Goal: Find specific page/section: Find specific page/section

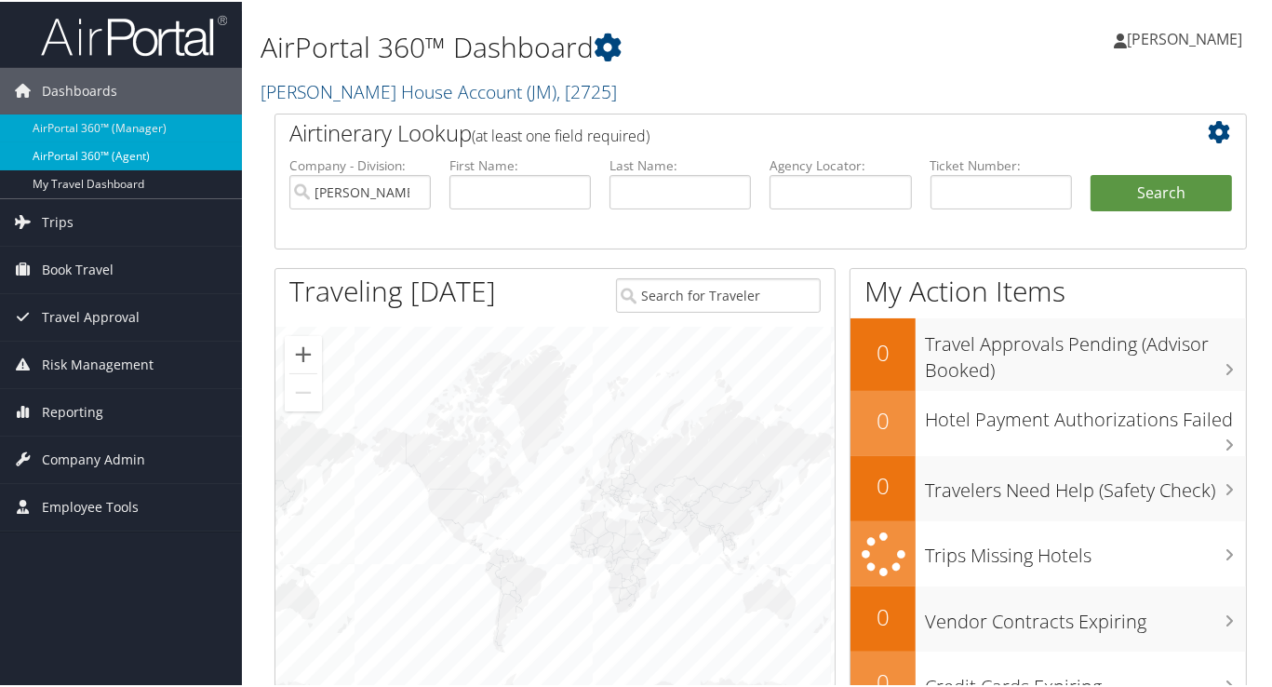
click at [59, 149] on link "AirPortal 360™ (Agent)" at bounding box center [121, 155] width 242 height 28
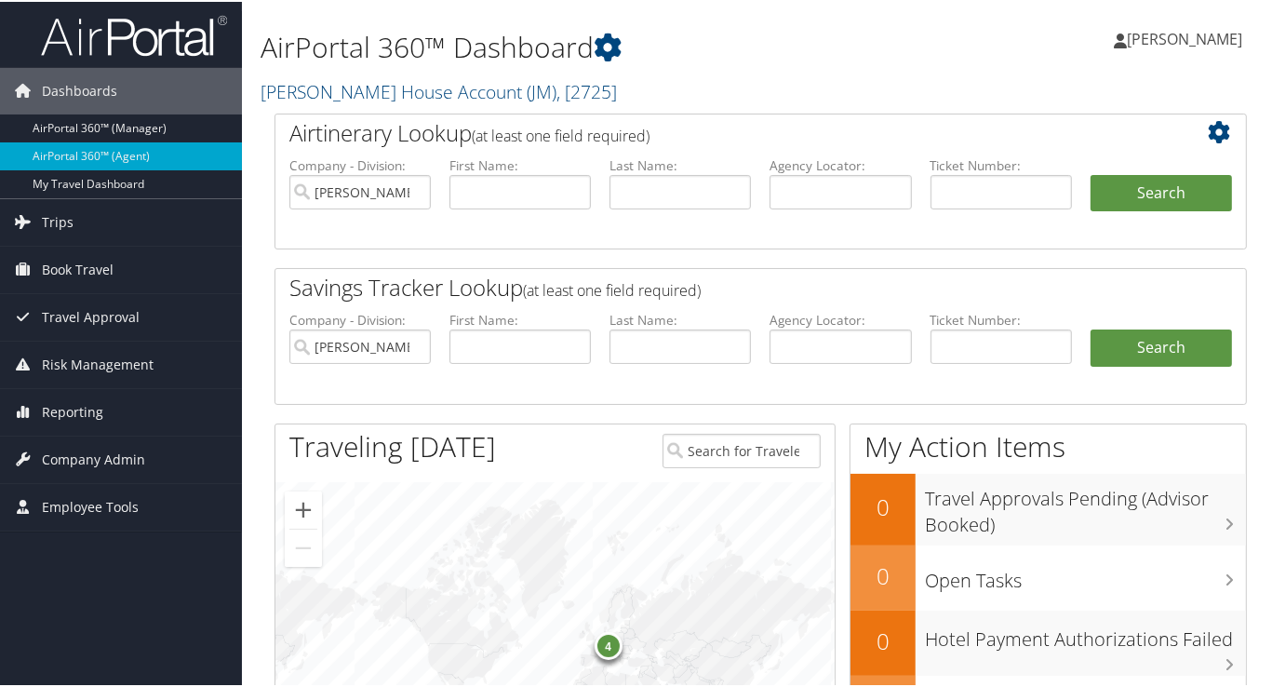
click at [608, 391] on li "Last Name:" at bounding box center [680, 352] width 160 height 87
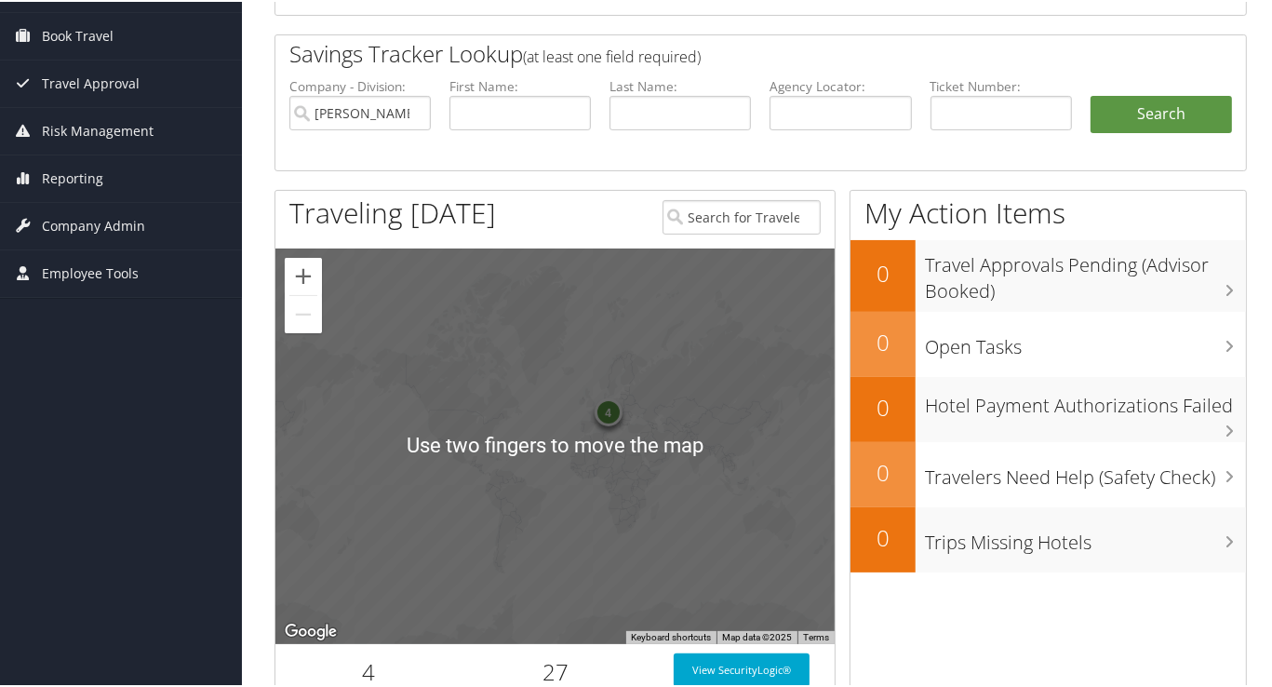
scroll to position [310, 0]
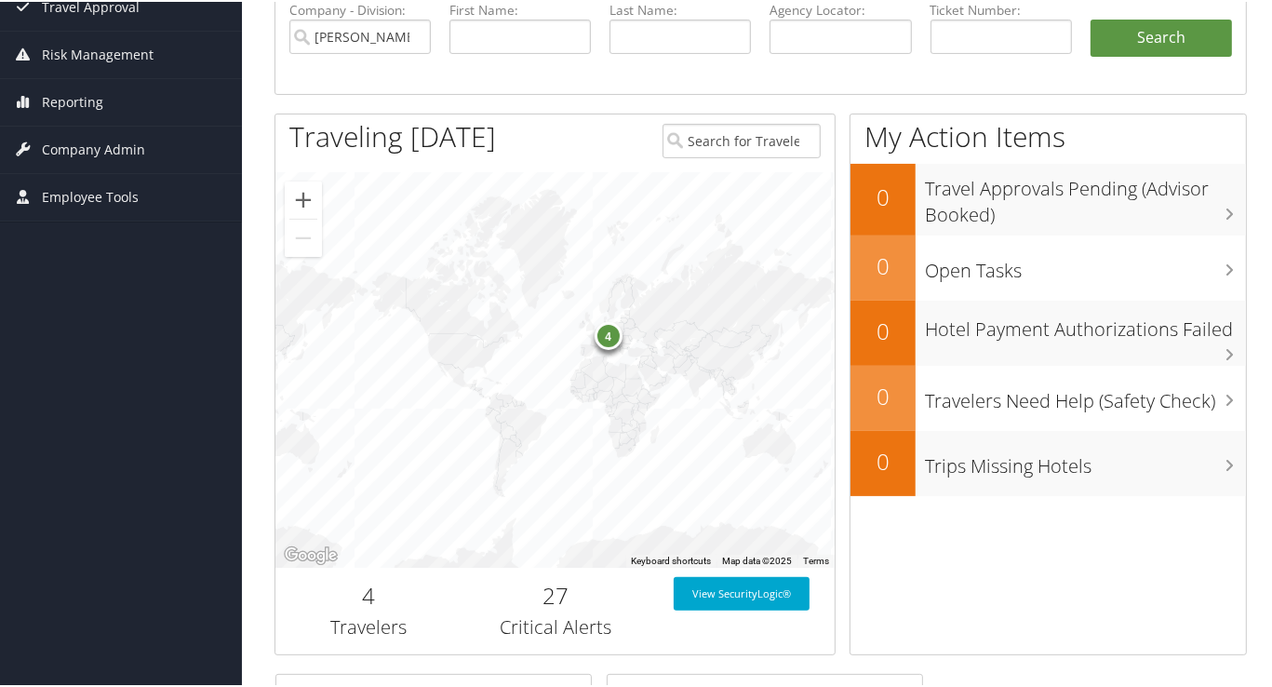
click at [606, 329] on div "4" at bounding box center [608, 334] width 28 height 28
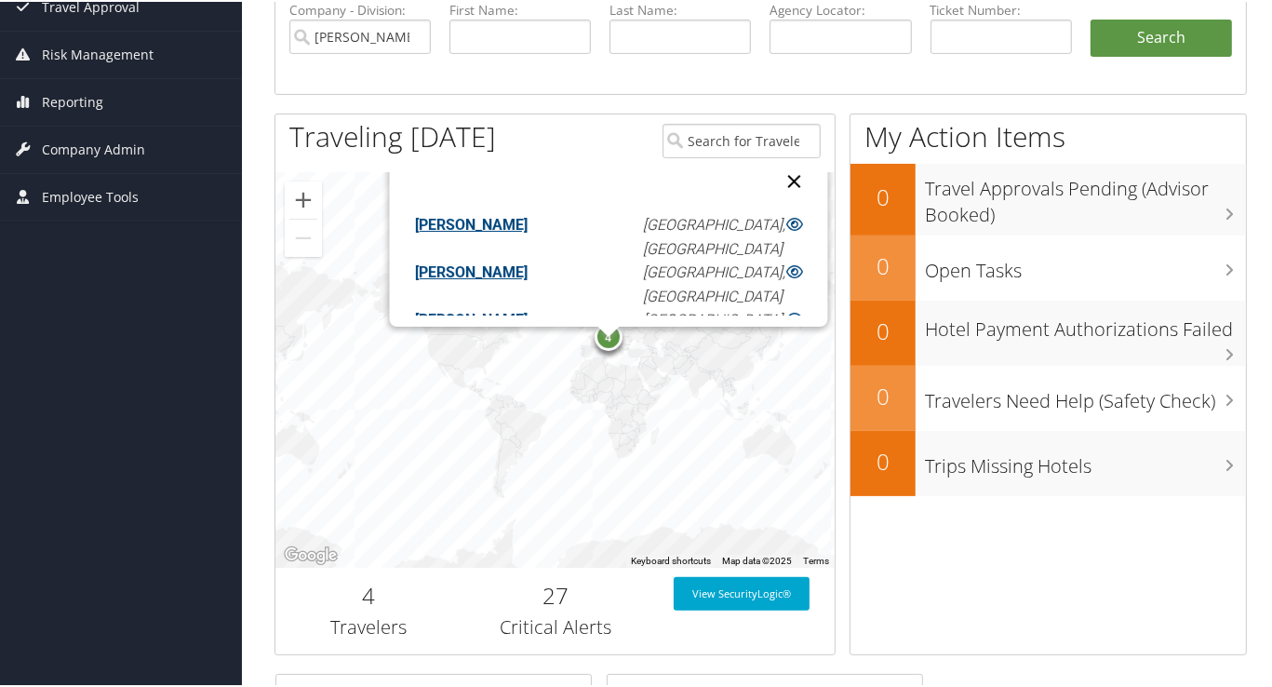
click at [772, 170] on button "Close" at bounding box center [794, 179] width 45 height 45
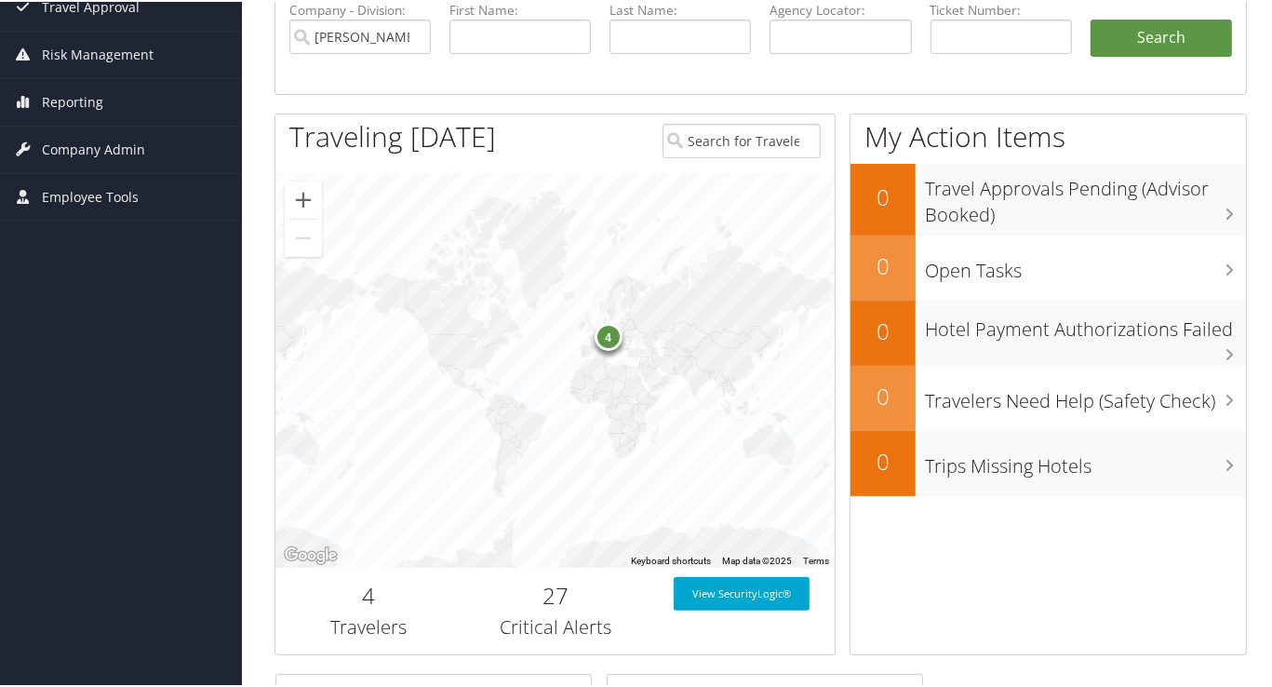
click at [726, 516] on div "4" at bounding box center [555, 368] width 559 height 396
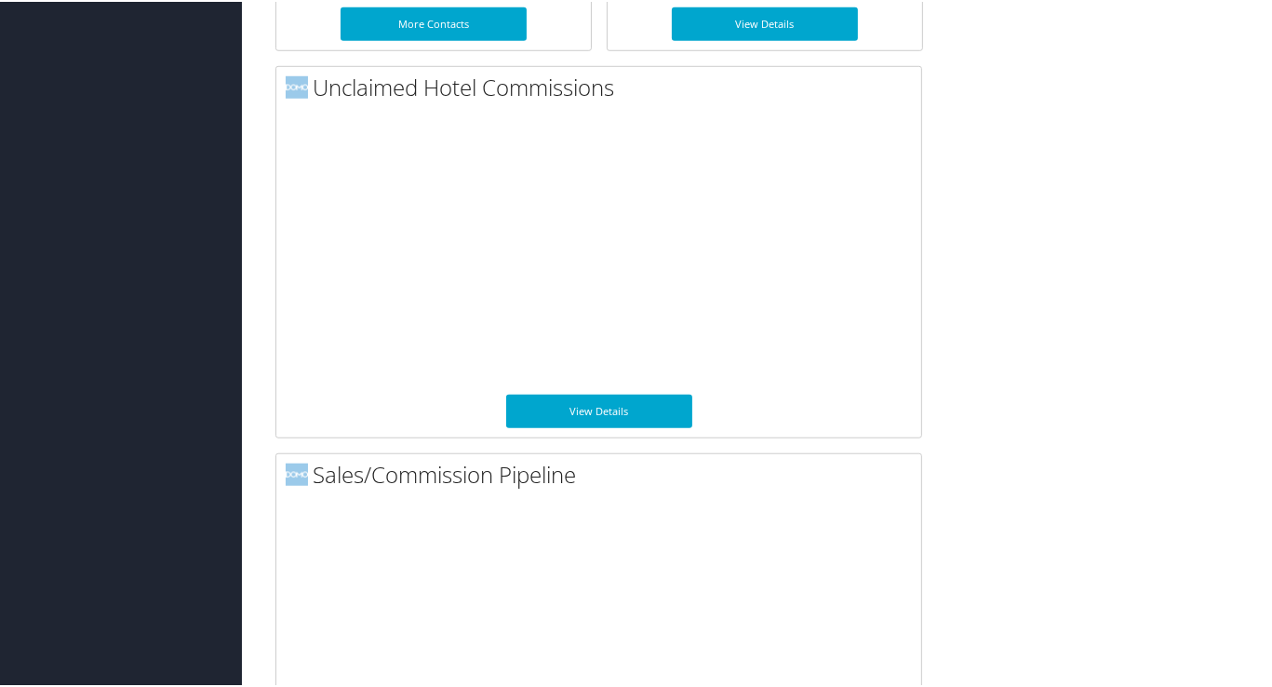
scroll to position [1306, 0]
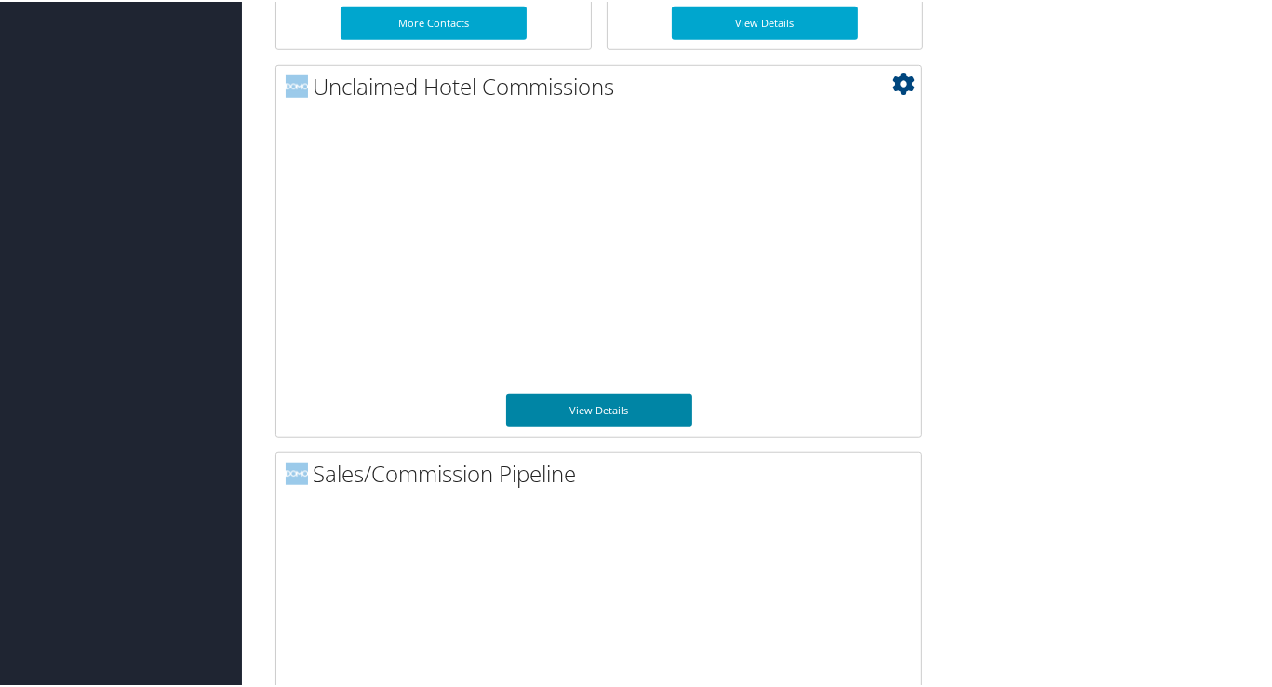
click at [590, 405] on link "View Details" at bounding box center [599, 409] width 186 height 34
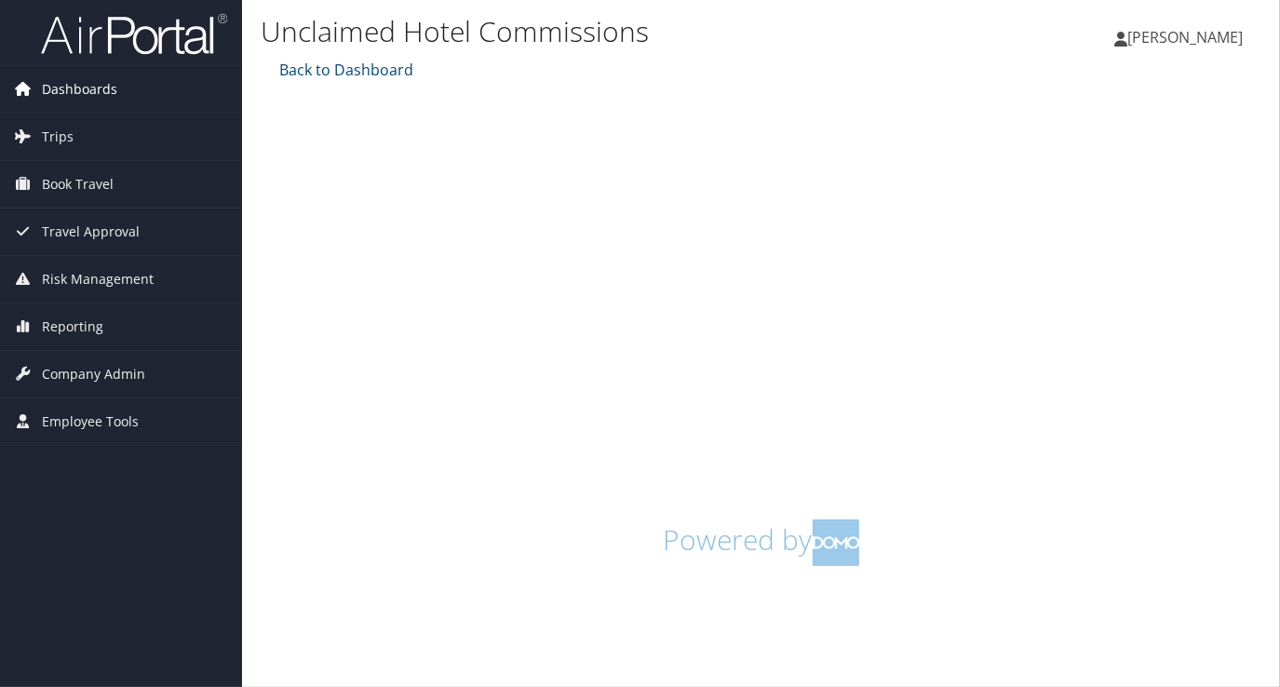
click at [61, 87] on span "Dashboards" at bounding box center [79, 89] width 75 height 47
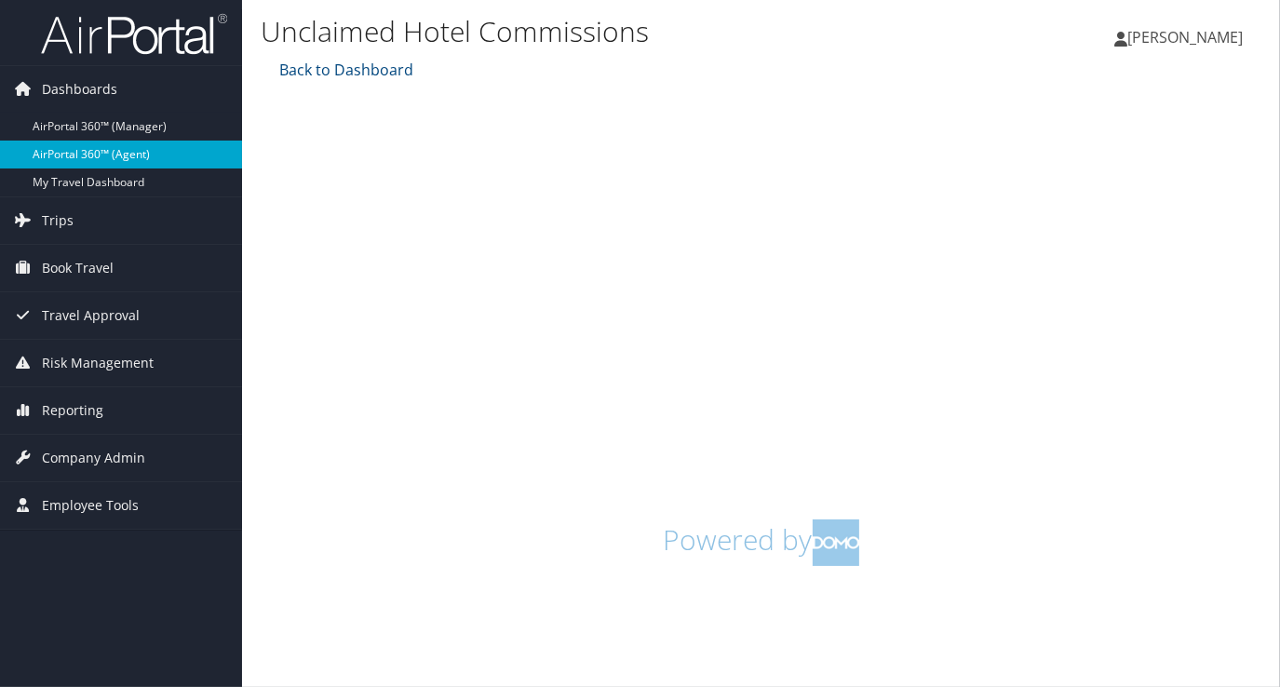
click at [78, 147] on link "AirPortal 360™ (Agent)" at bounding box center [121, 155] width 242 height 28
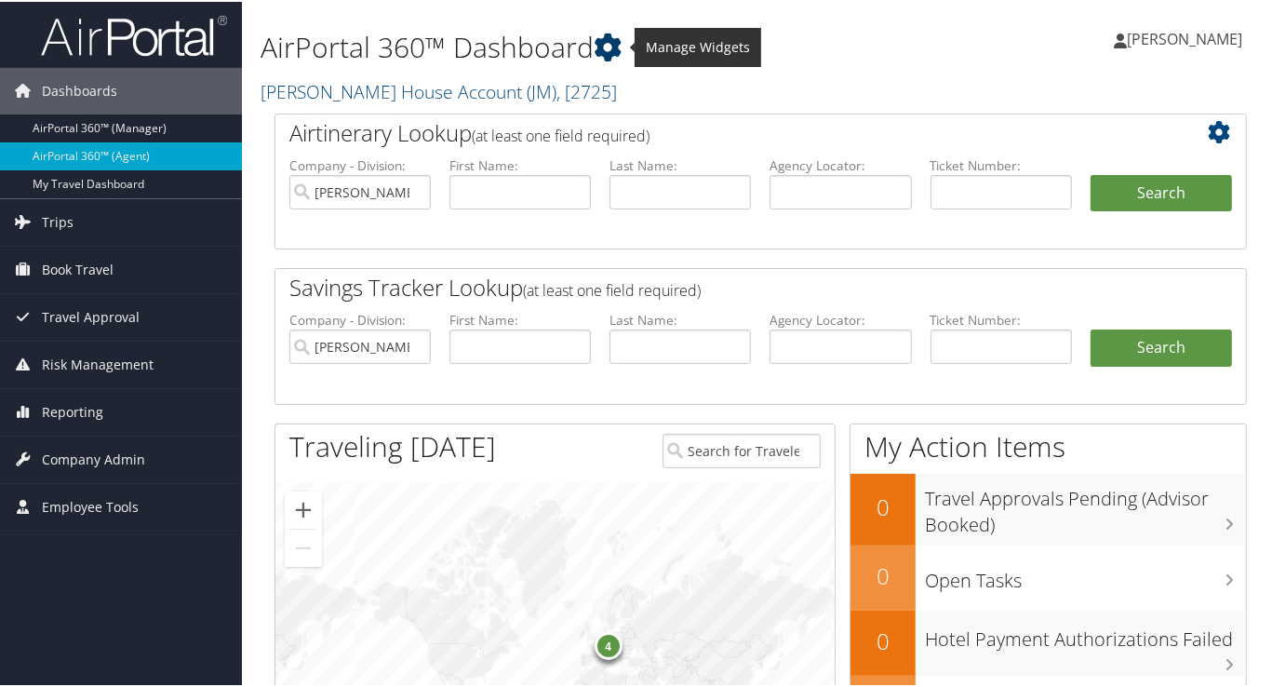
click at [611, 43] on icon at bounding box center [608, 46] width 28 height 28
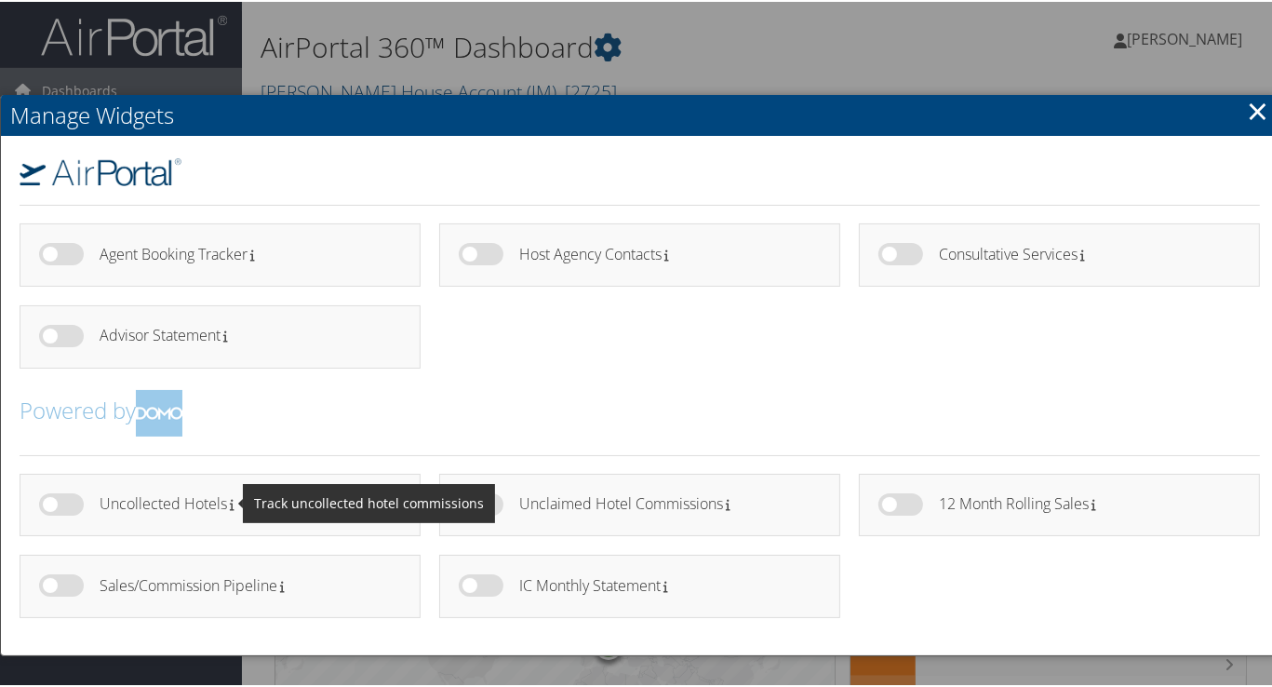
click at [230, 500] on icon at bounding box center [232, 504] width 5 height 12
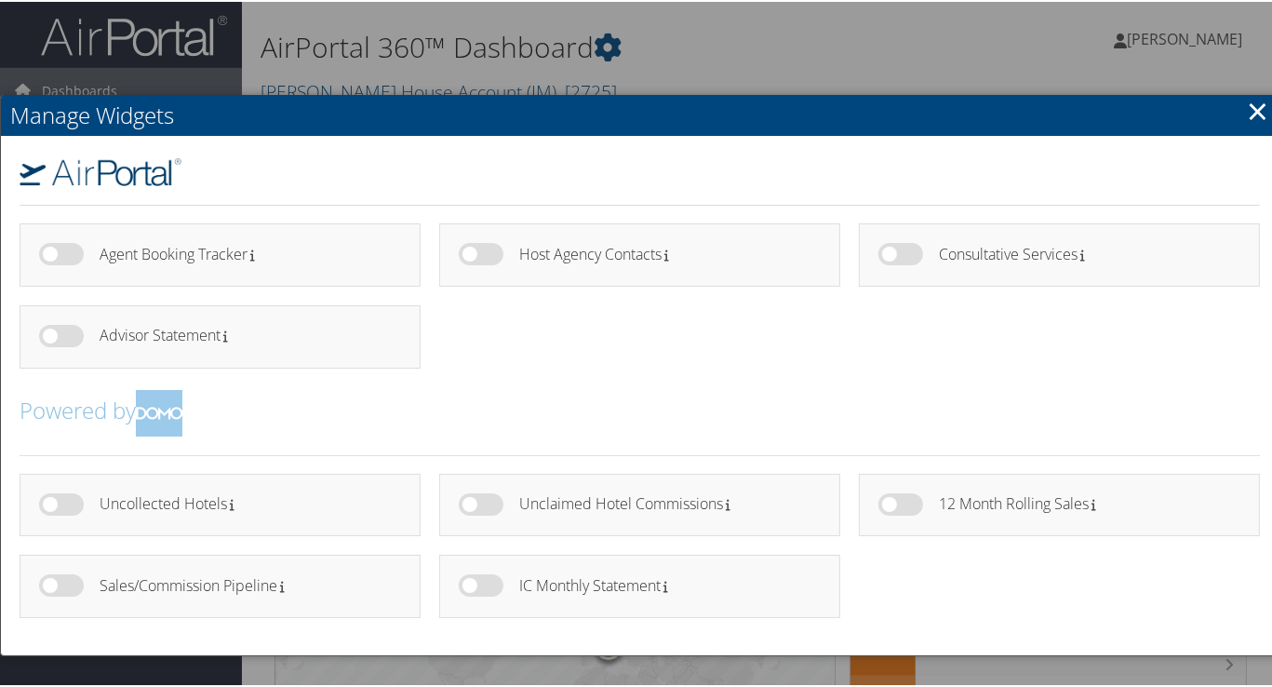
click at [209, 503] on h4 "Uncollected Hotels" at bounding box center [244, 502] width 288 height 16
drag, startPoint x: 209, startPoint y: 503, endPoint x: 57, endPoint y: 498, distance: 152.7
click at [57, 498] on label at bounding box center [61, 502] width 45 height 22
click at [57, 500] on input "checkbox" at bounding box center [54, 506] width 12 height 12
checkbox input "true"
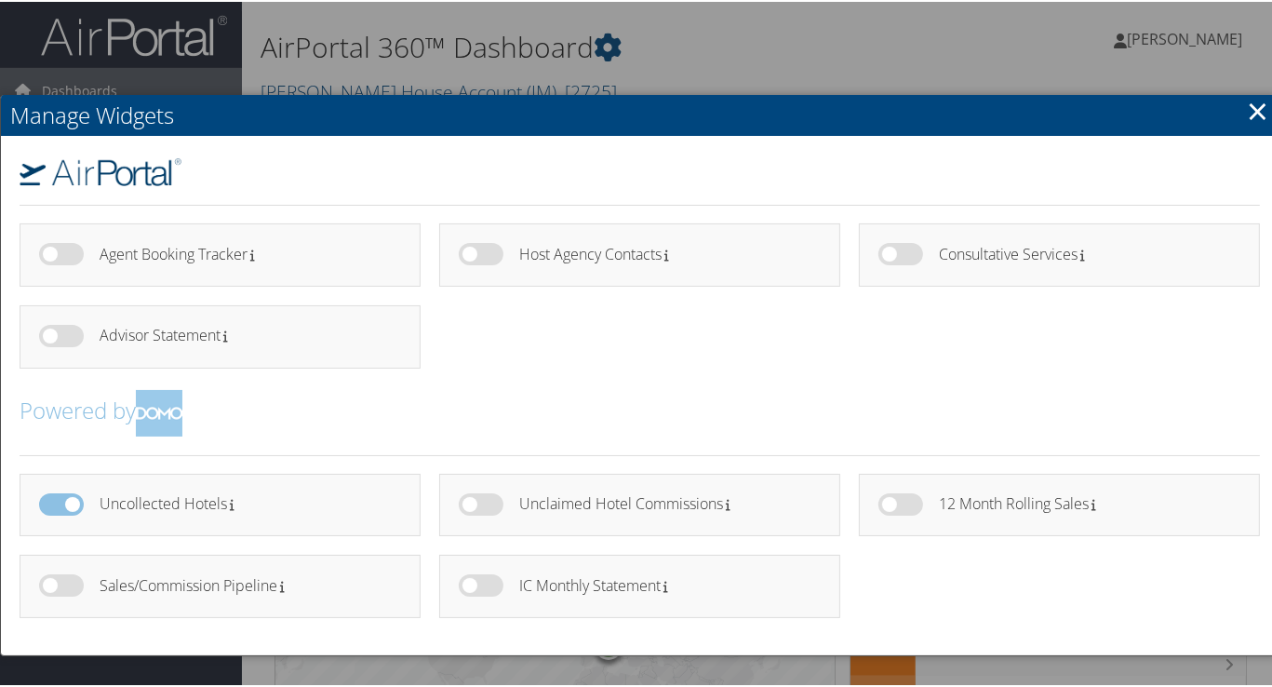
click at [274, 497] on h4 "Uncollected Hotels" at bounding box center [244, 502] width 288 height 16
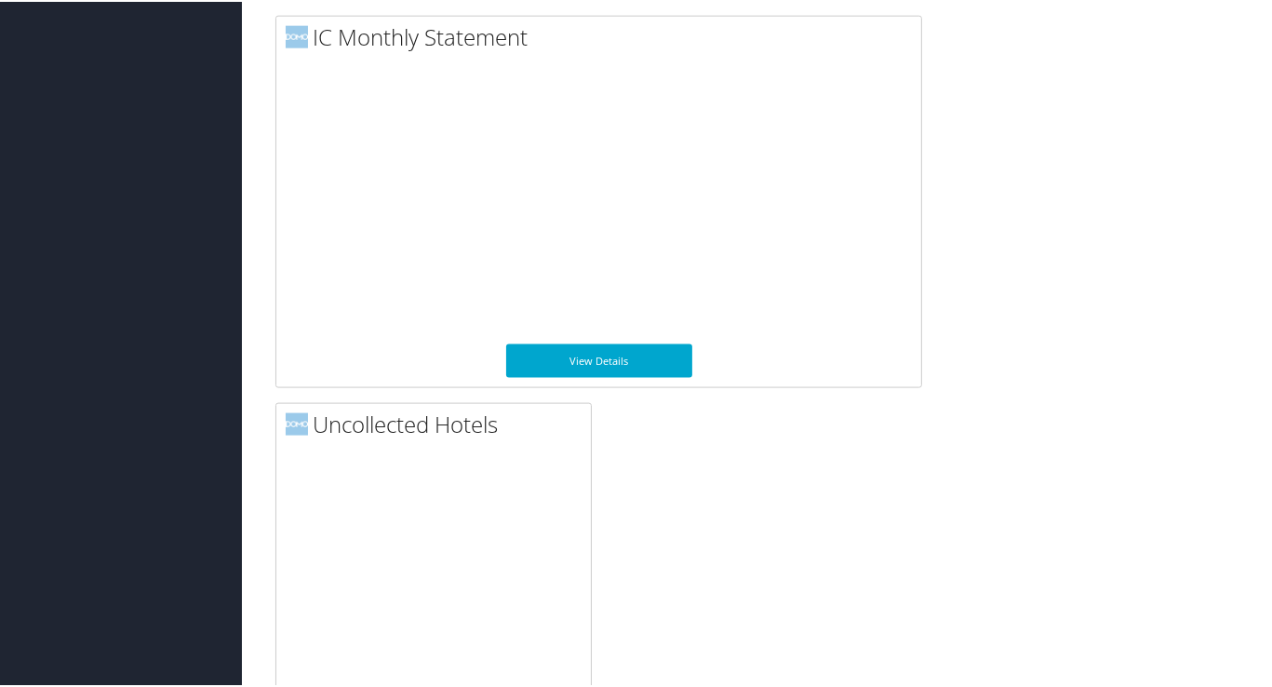
scroll to position [2111, 0]
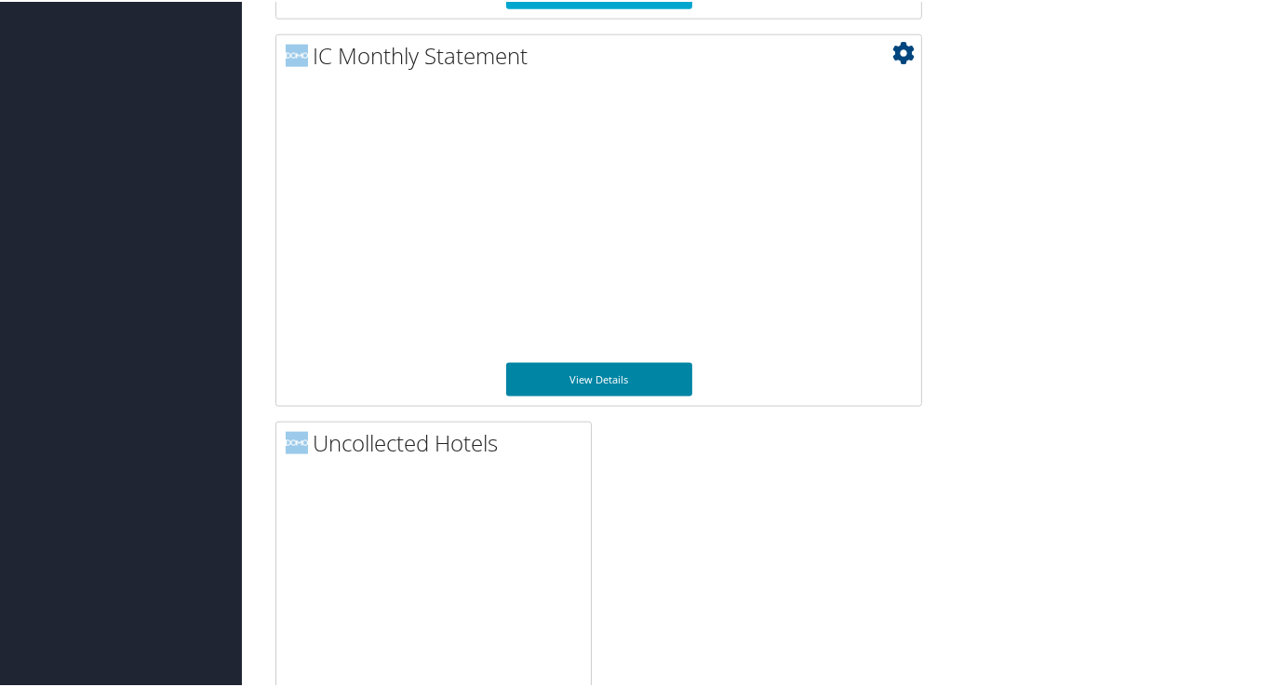
click at [598, 375] on link "View Details" at bounding box center [599, 378] width 186 height 34
